Goal: Task Accomplishment & Management: Use online tool/utility

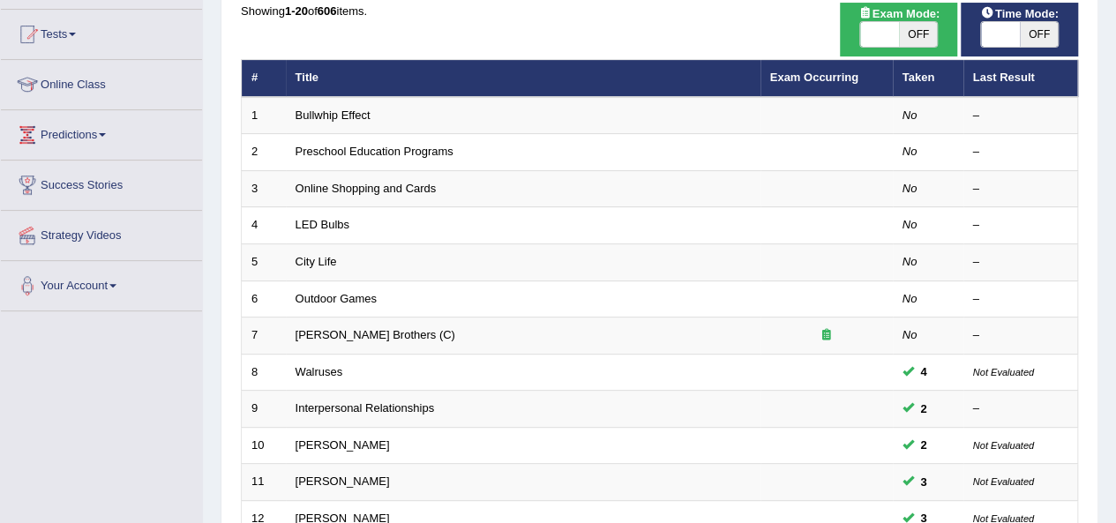
scroll to position [220, 0]
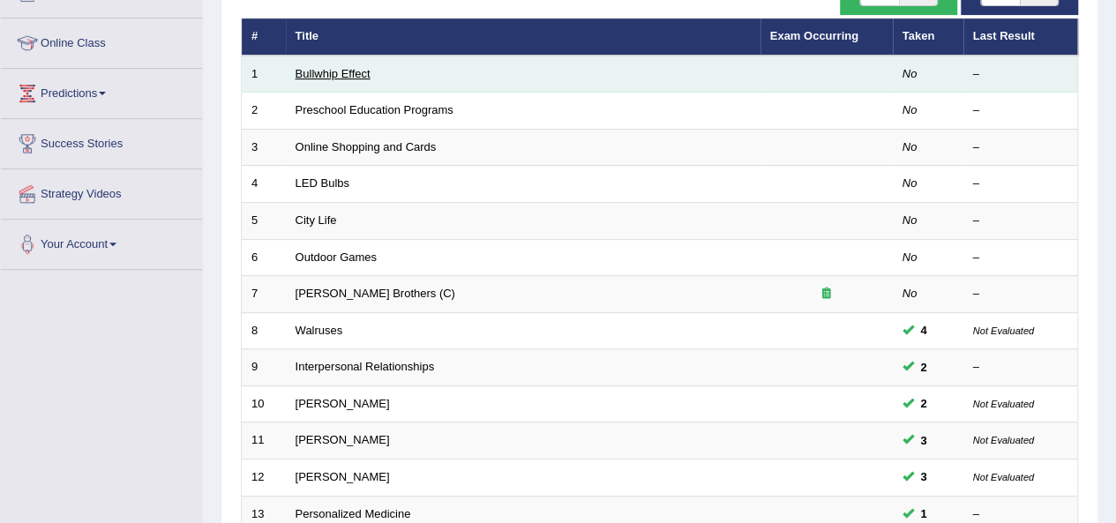
click at [341, 71] on link "Bullwhip Effect" at bounding box center [333, 73] width 75 height 13
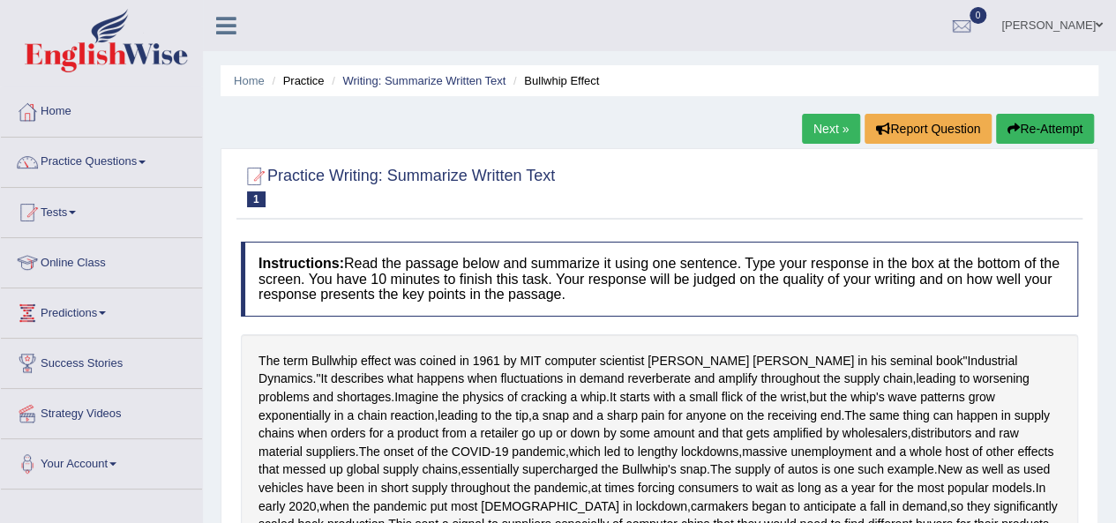
scroll to position [305, 0]
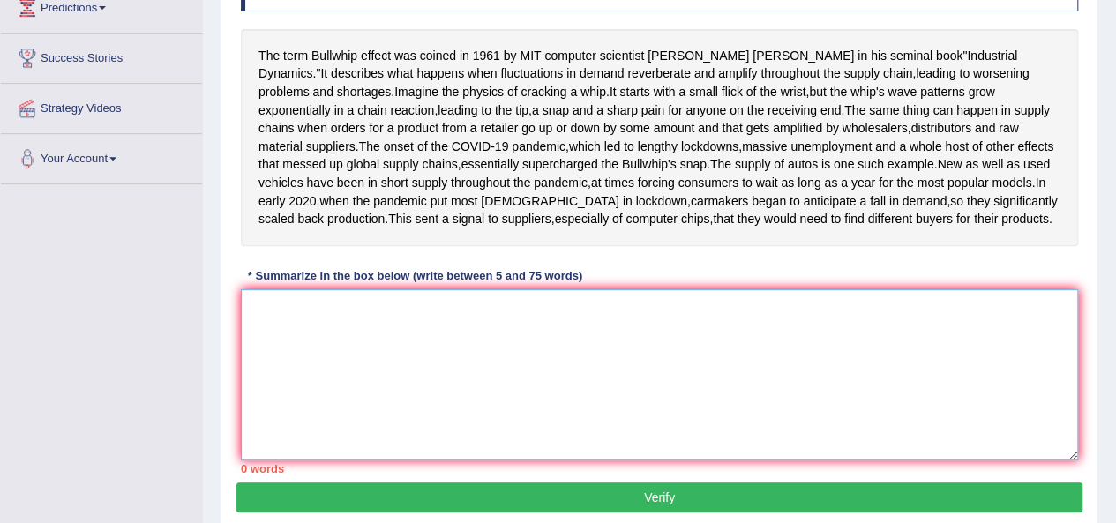
click at [355, 428] on textarea at bounding box center [659, 374] width 837 height 171
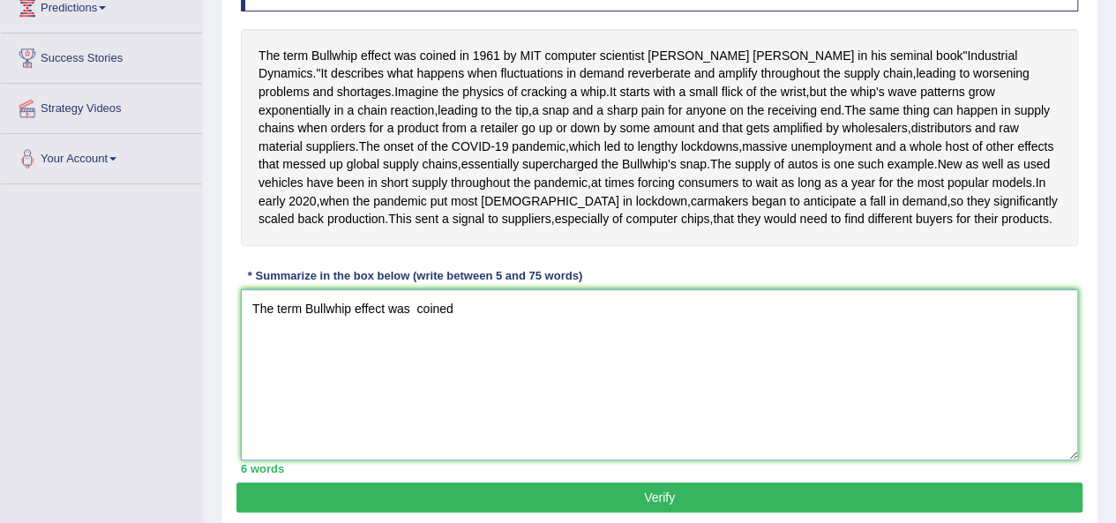
drag, startPoint x: 417, startPoint y: 404, endPoint x: 415, endPoint y: 391, distance: 13.4
click at [415, 398] on textarea "The term Bullwhip effect was coined" at bounding box center [659, 374] width 837 height 171
click at [462, 390] on textarea "The term Bullwhip effect was coined" at bounding box center [659, 374] width 837 height 171
click at [748, 394] on textarea "The term Bullwhip effect was coined in [DATE] by MIT computer scientist [PERSON…" at bounding box center [659, 374] width 837 height 171
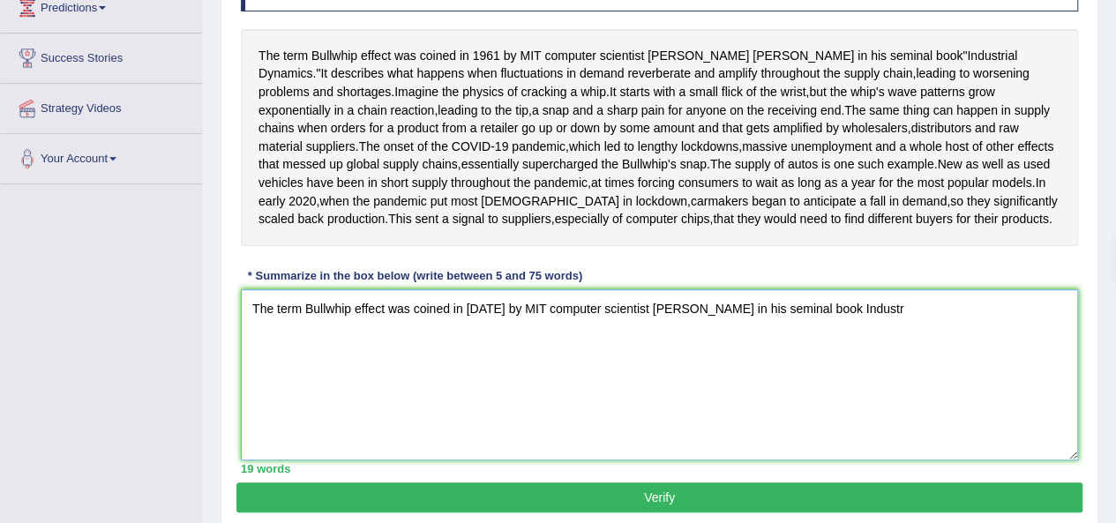
click at [876, 394] on textarea "The term Bullwhip effect was coined in [DATE] by MIT computer scientist [PERSON…" at bounding box center [659, 374] width 837 height 171
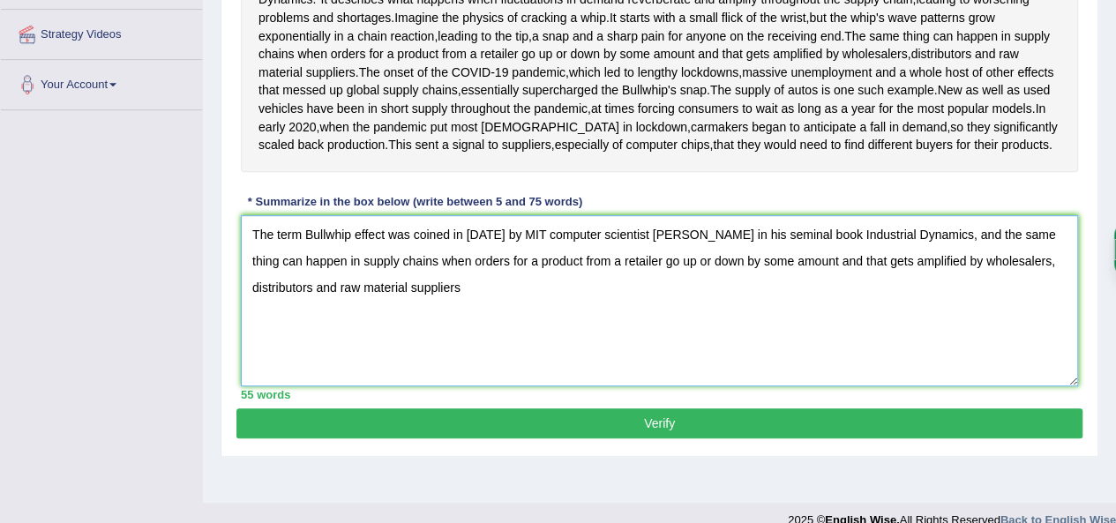
scroll to position [330, 0]
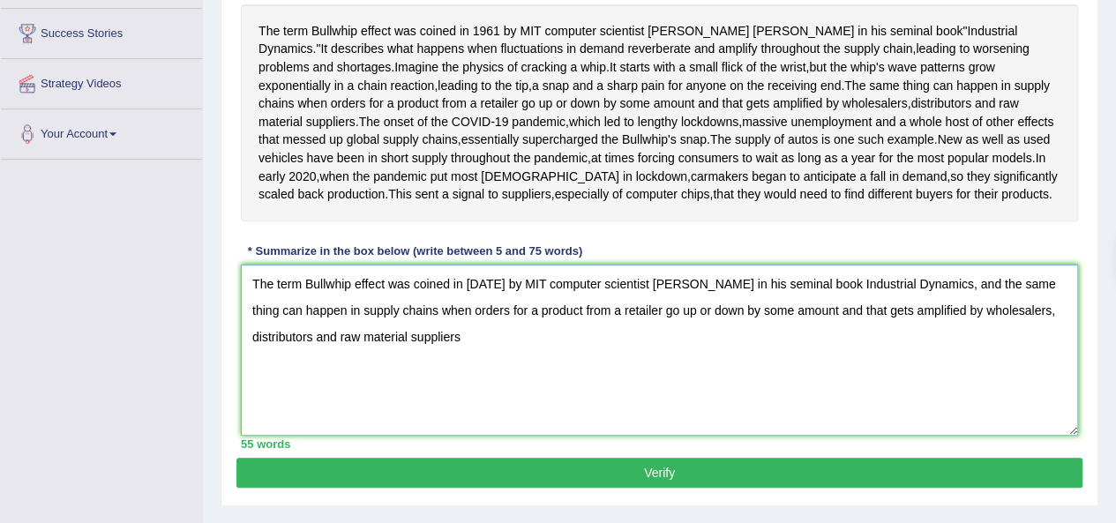
click at [807, 402] on textarea "The term Bullwhip effect was coined in [DATE] by MIT computer scientist [PERSON…" at bounding box center [659, 350] width 837 height 171
click at [491, 431] on textarea "The term Bullwhip effect was coined in [DATE] by MIT computer scientist [PERSON…" at bounding box center [659, 350] width 837 height 171
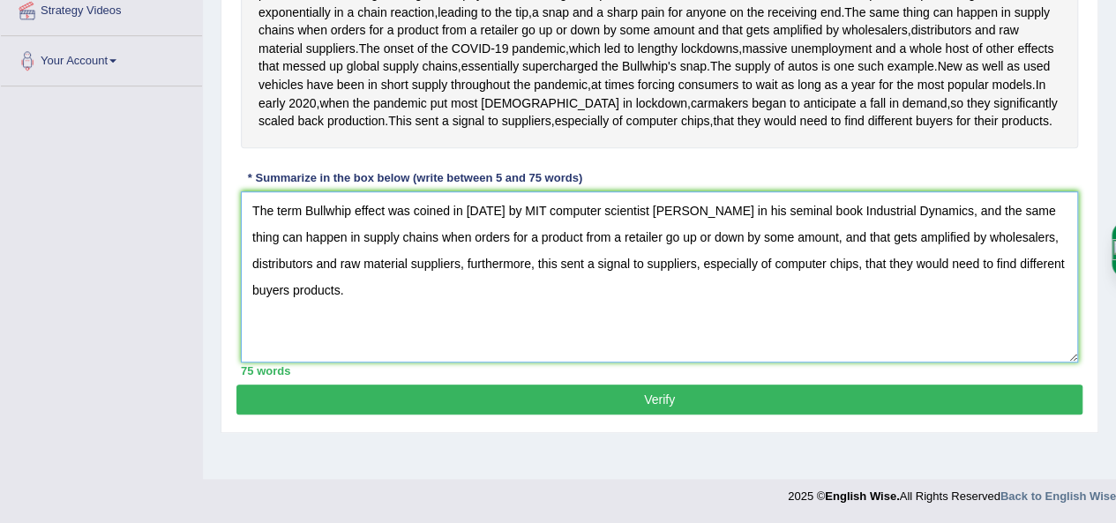
scroll to position [458, 0]
type textarea "The term Bullwhip effect was coined in [DATE] by MIT computer scientist [PERSON…"
click at [650, 415] on button "Verify" at bounding box center [660, 400] width 846 height 30
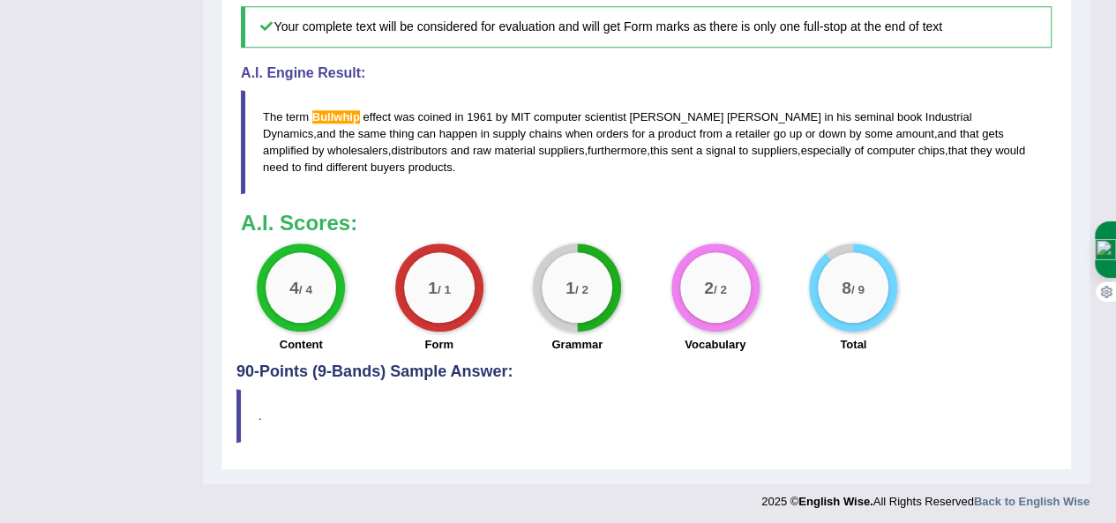
scroll to position [782, 0]
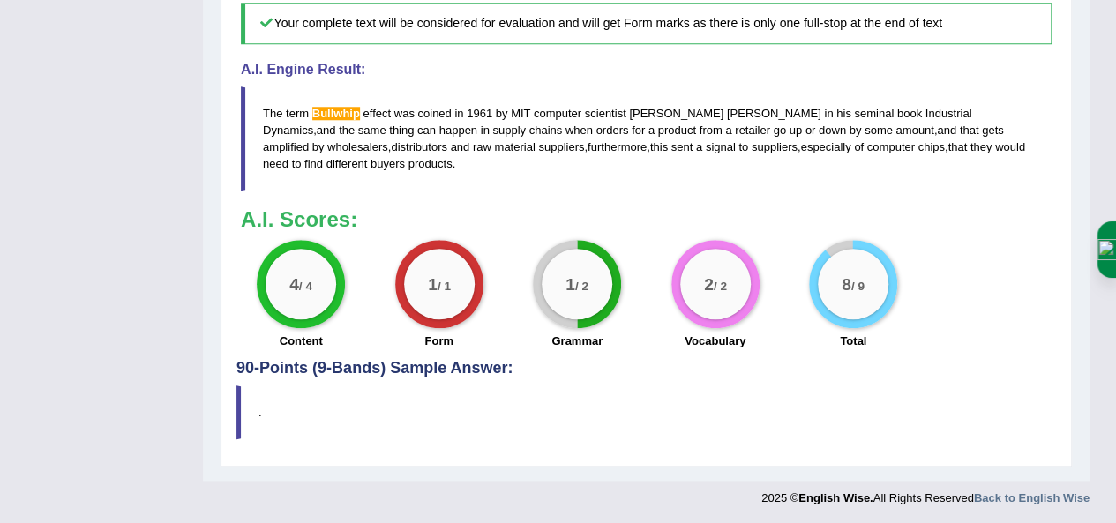
drag, startPoint x: 1108, startPoint y: 400, endPoint x: 1098, endPoint y: 301, distance: 99.4
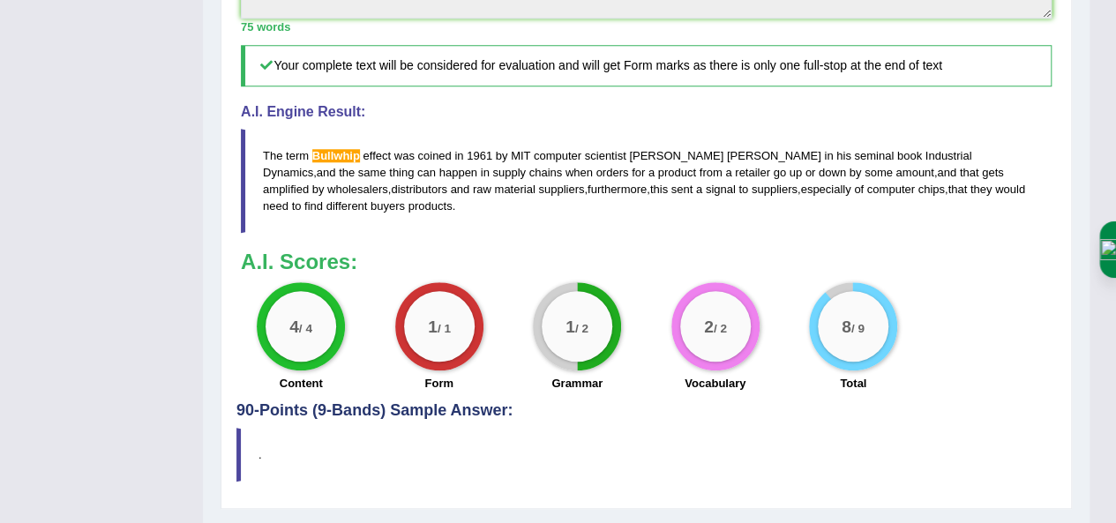
scroll to position [747, 0]
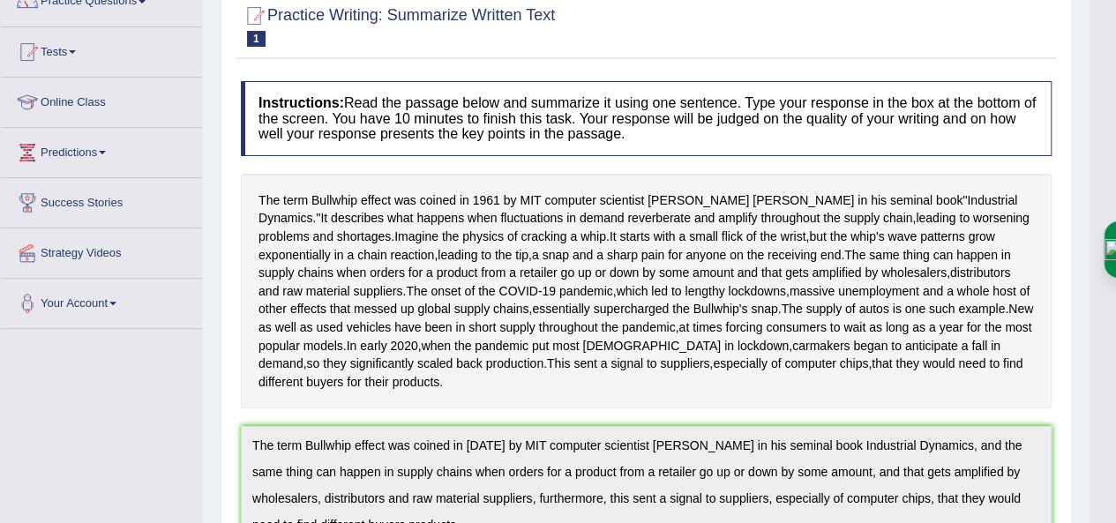
scroll to position [0, 0]
